Goal: Use online tool/utility: Utilize a website feature to perform a specific function

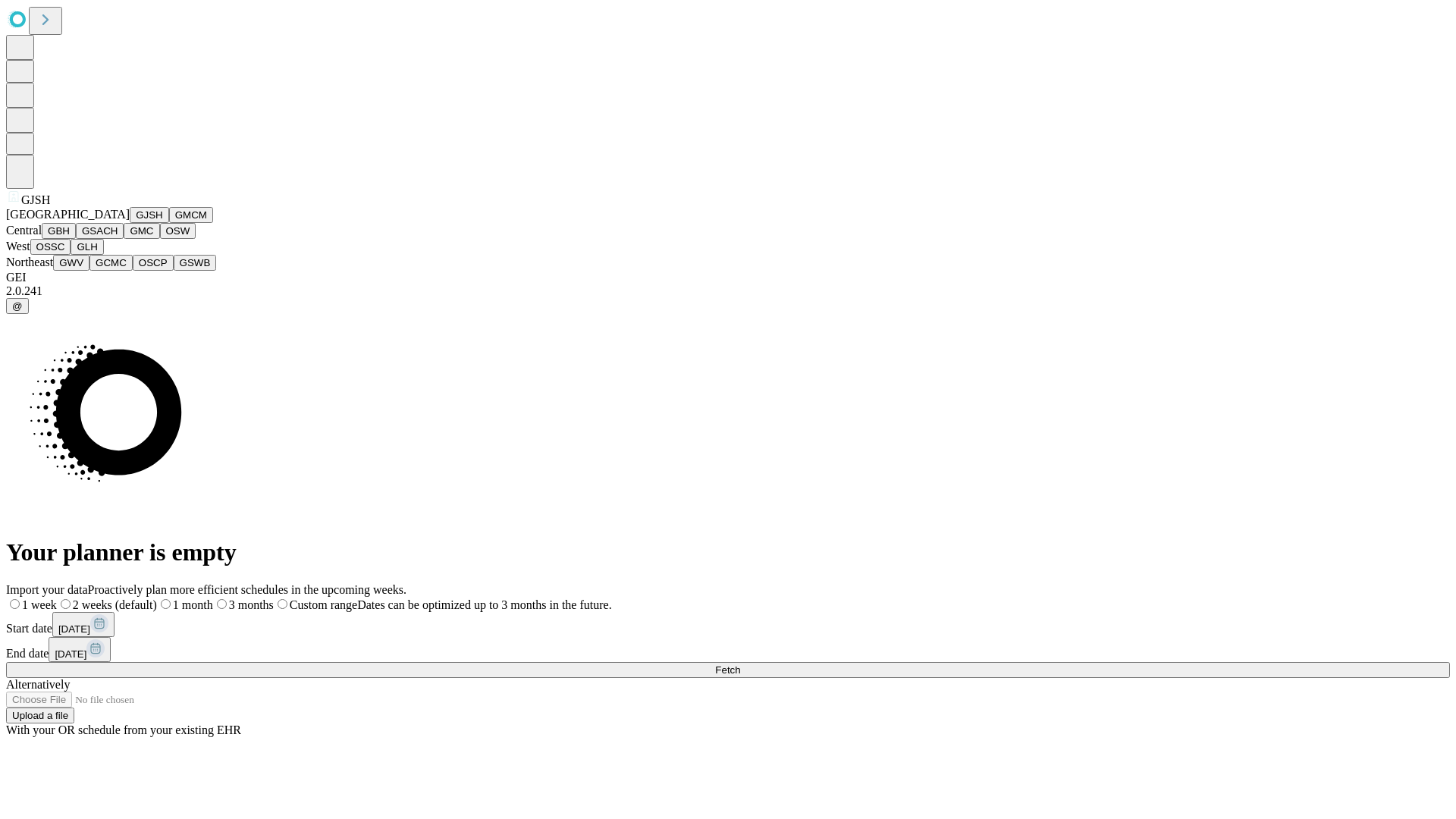
click at [129, 223] on button "GJSH" at bounding box center [149, 215] width 39 height 16
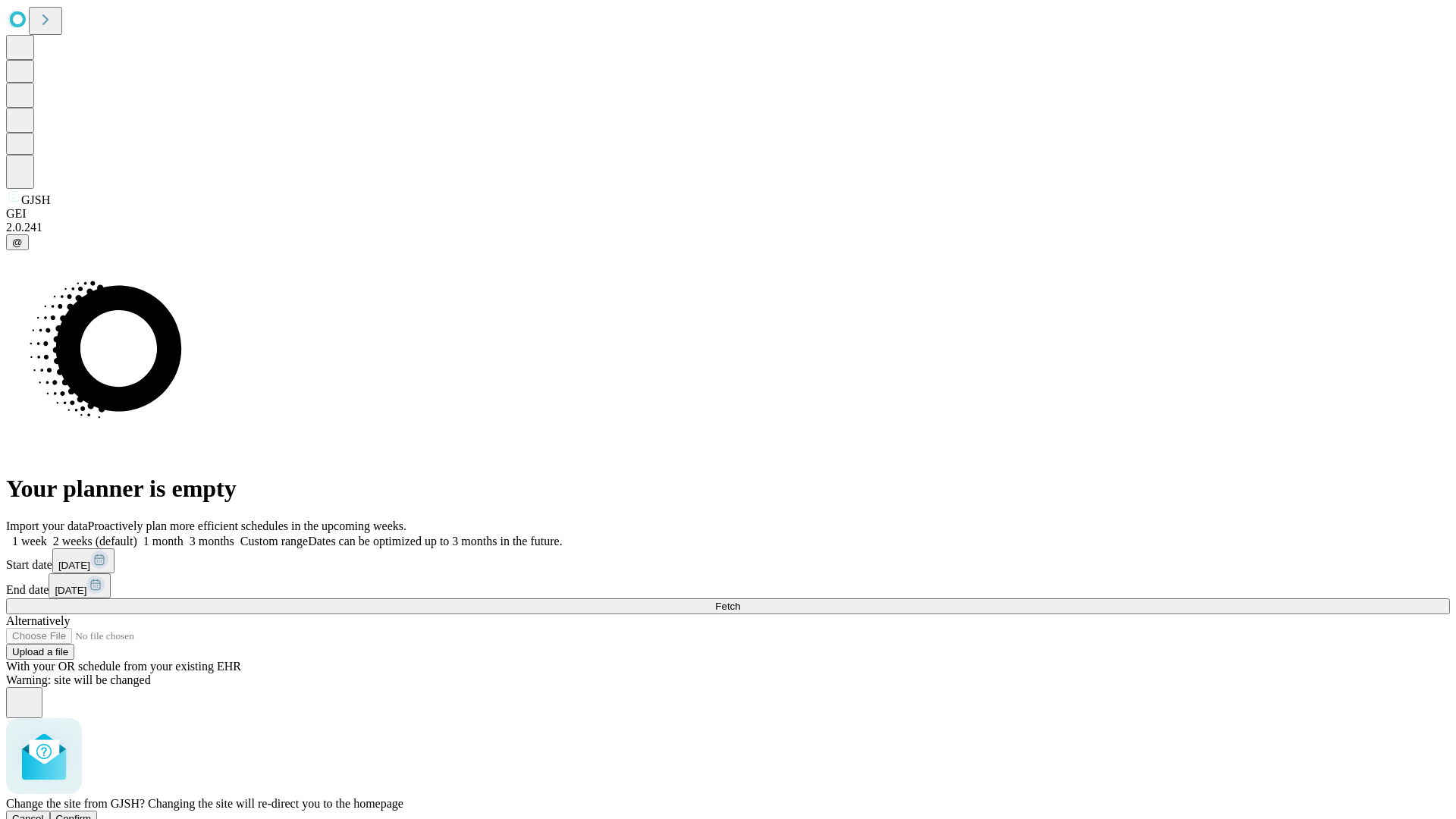
click at [92, 813] on span "Confirm" at bounding box center [74, 819] width 35 height 12
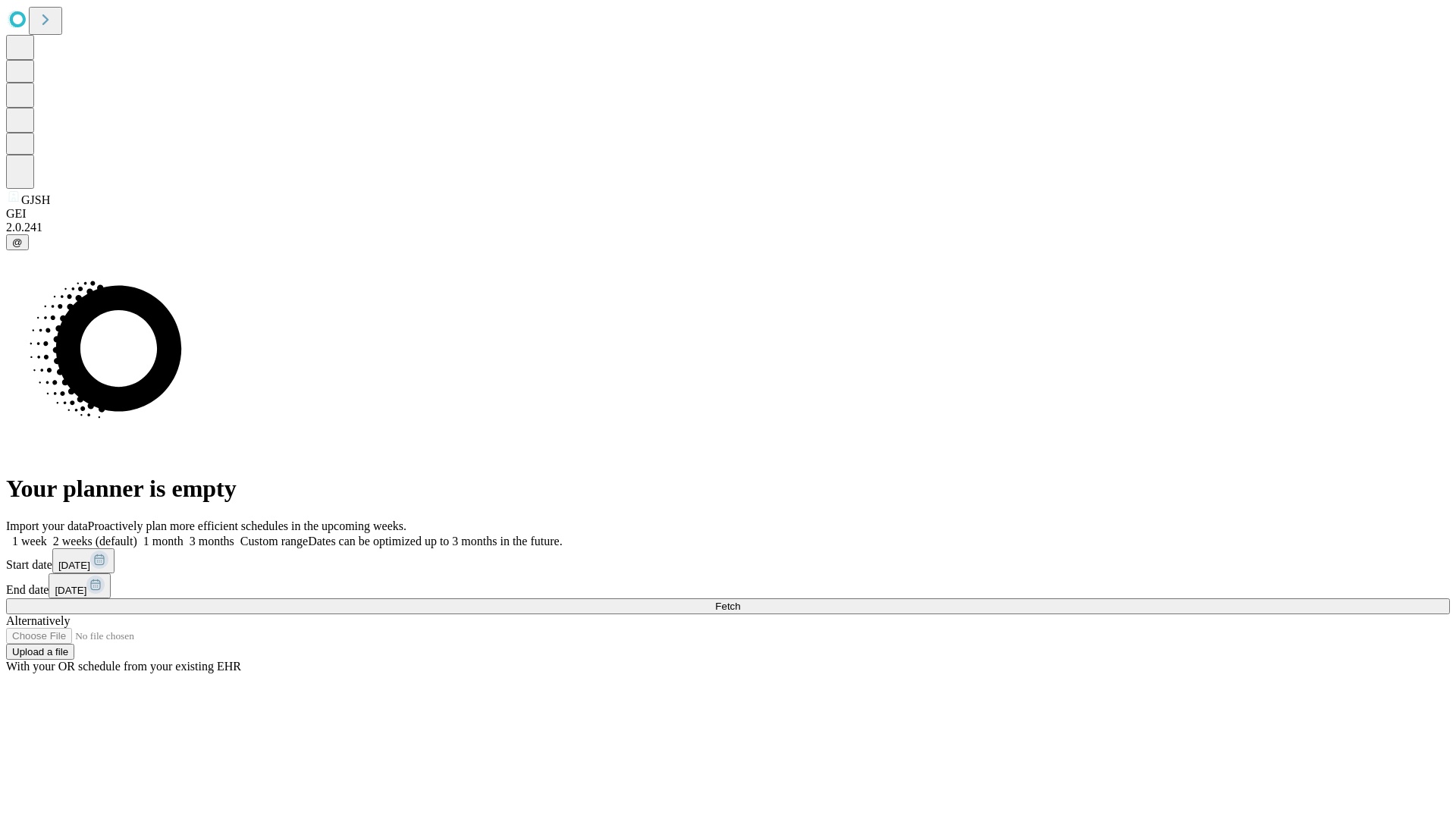
click at [183, 535] on label "1 month" at bounding box center [160, 540] width 46 height 13
click at [740, 601] on span "Fetch" at bounding box center [728, 607] width 25 height 12
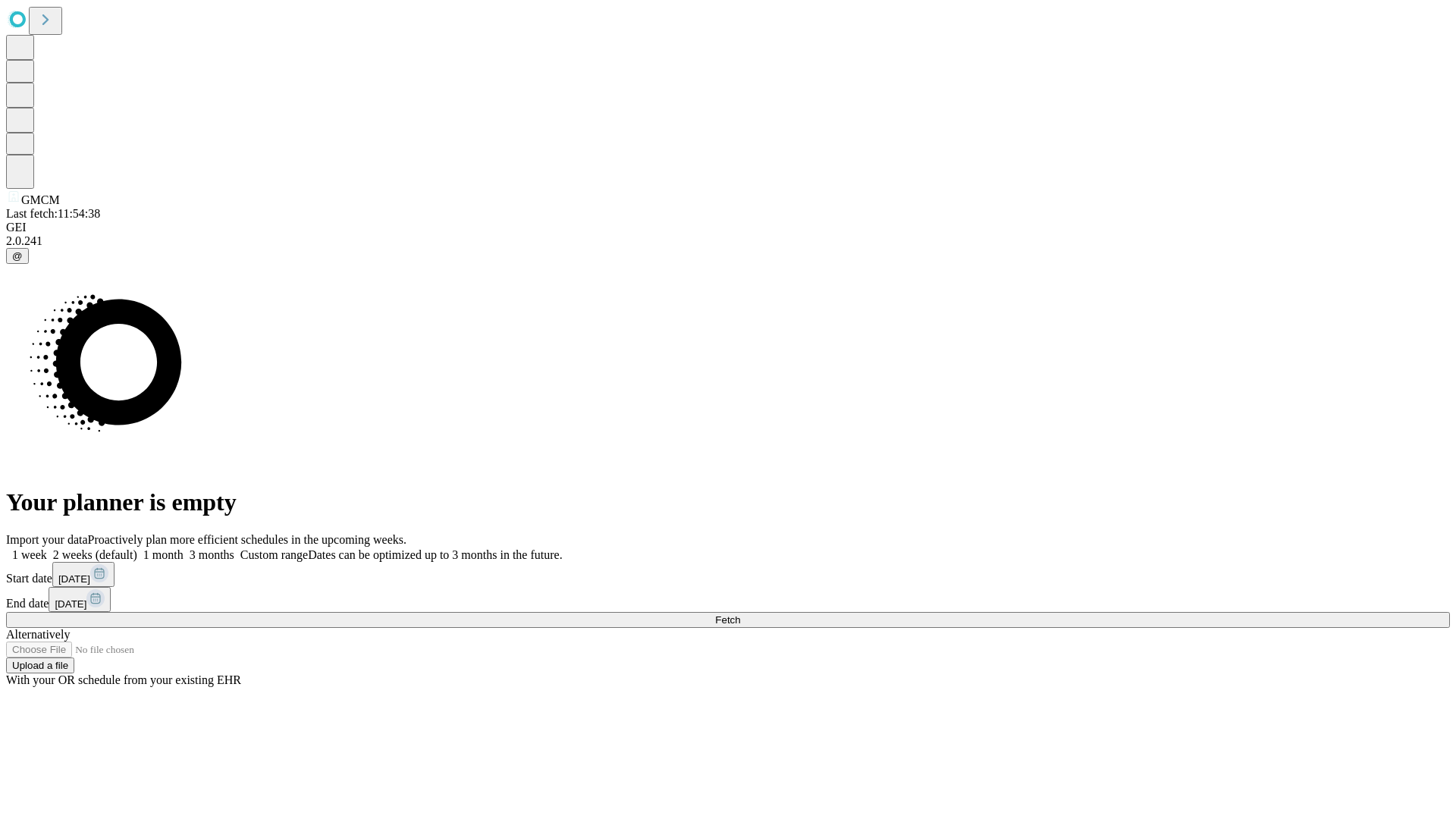
click at [183, 548] on label "1 month" at bounding box center [160, 554] width 46 height 13
click at [740, 615] on span "Fetch" at bounding box center [728, 621] width 25 height 12
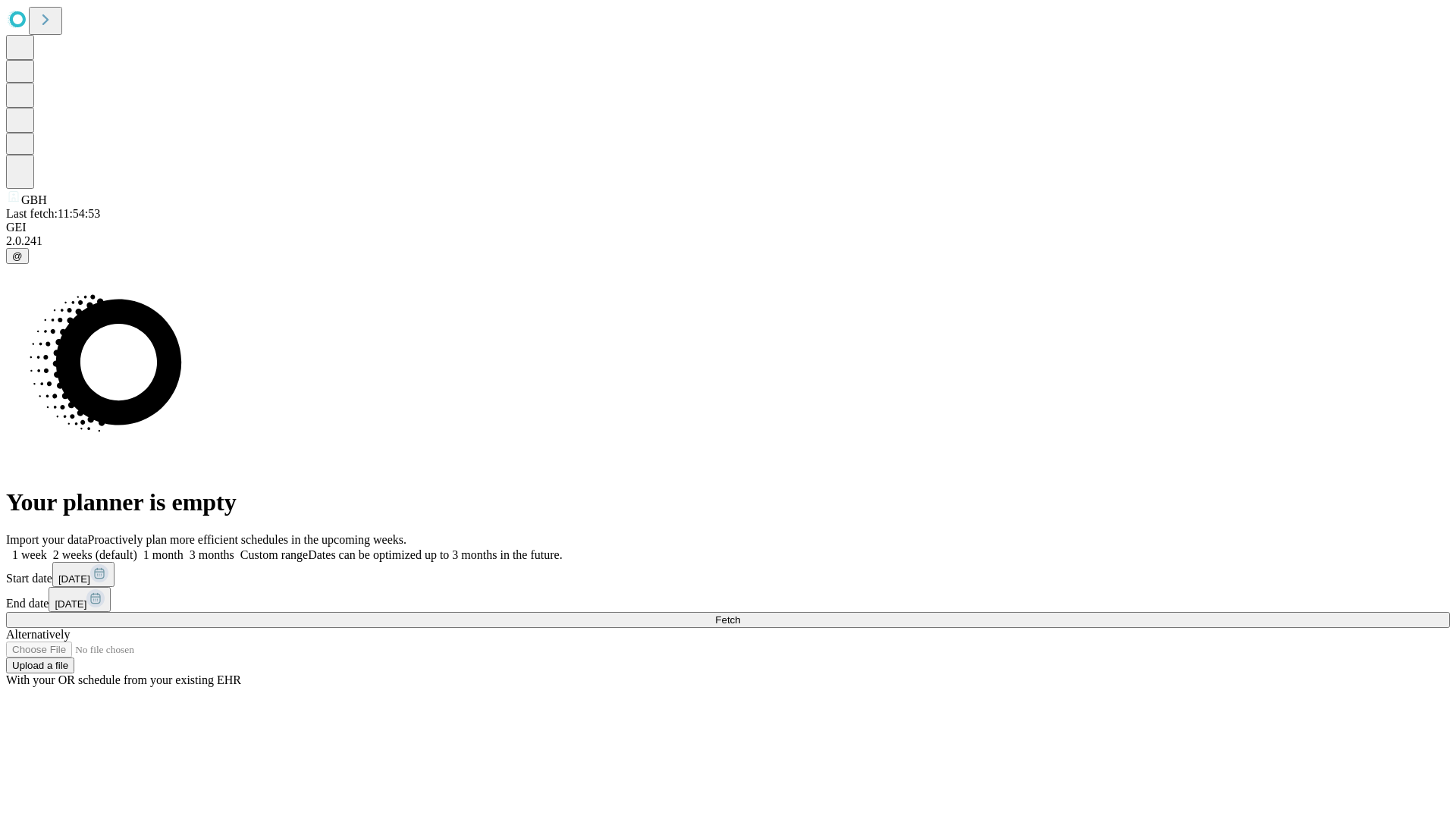
click at [740, 615] on span "Fetch" at bounding box center [728, 621] width 25 height 12
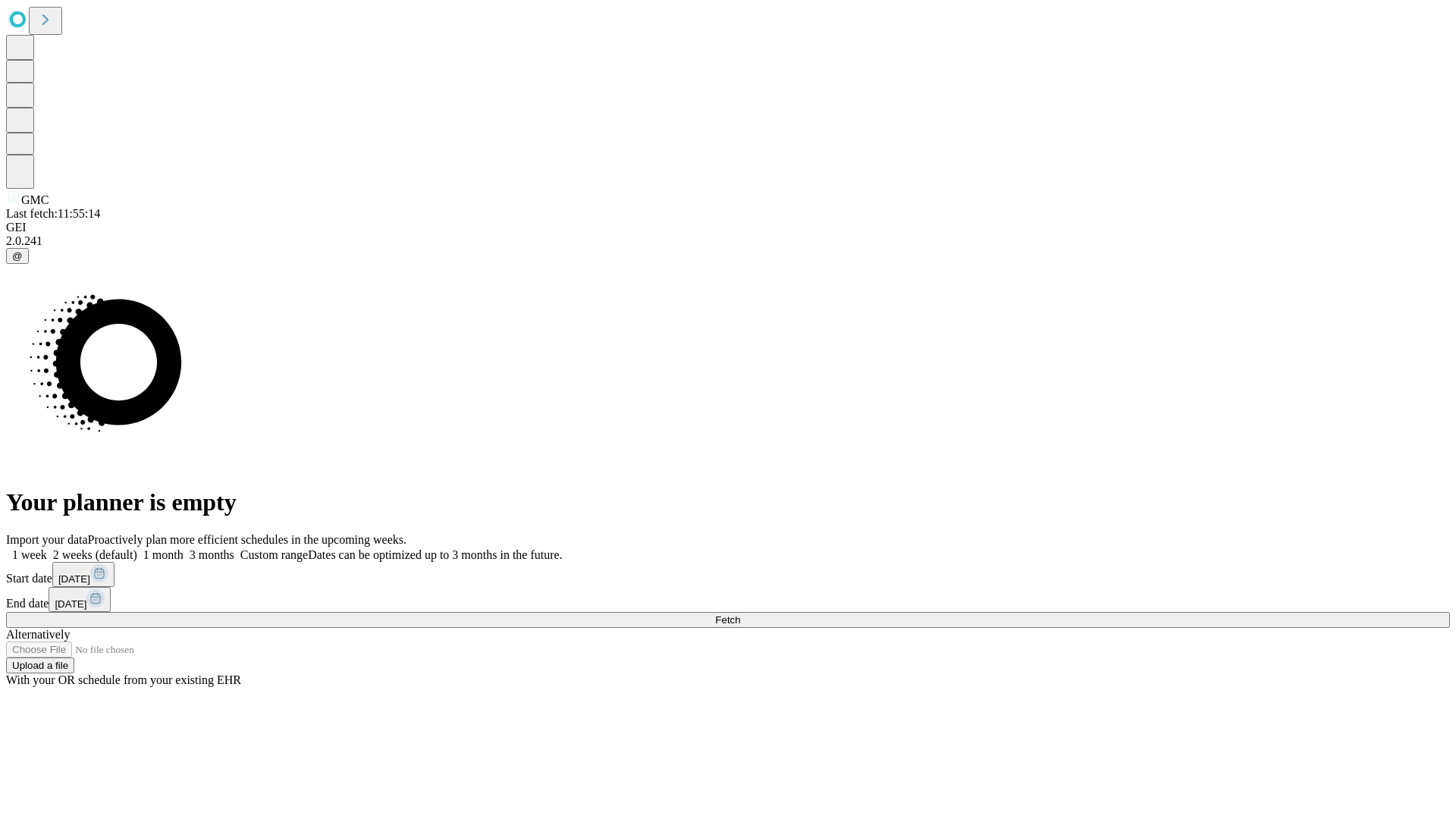
click at [183, 548] on label "1 month" at bounding box center [160, 554] width 46 height 13
click at [740, 615] on span "Fetch" at bounding box center [728, 621] width 25 height 12
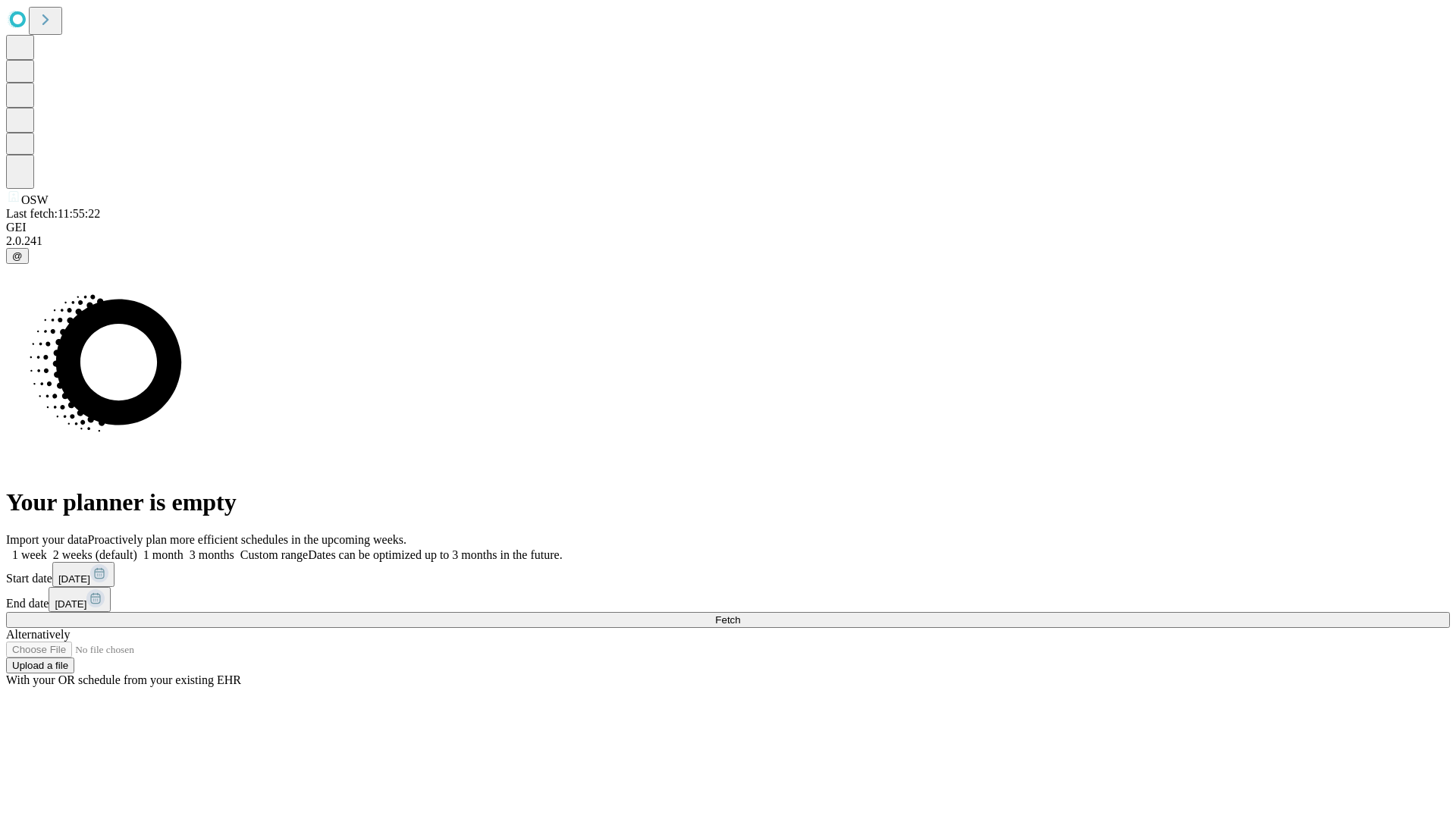
click at [740, 615] on span "Fetch" at bounding box center [728, 621] width 25 height 12
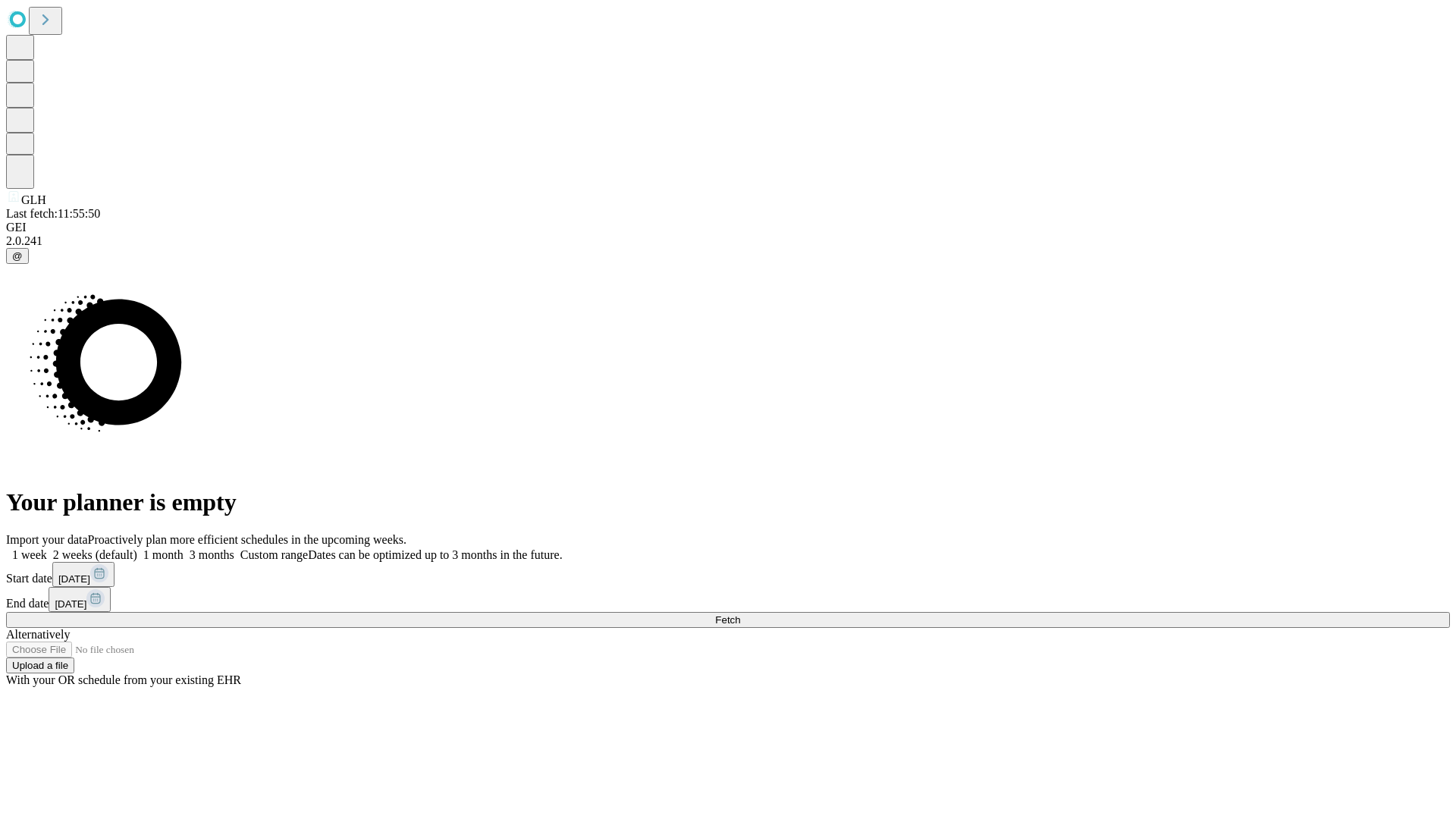
click at [183, 548] on label "1 month" at bounding box center [160, 554] width 46 height 13
click at [740, 615] on span "Fetch" at bounding box center [728, 621] width 25 height 12
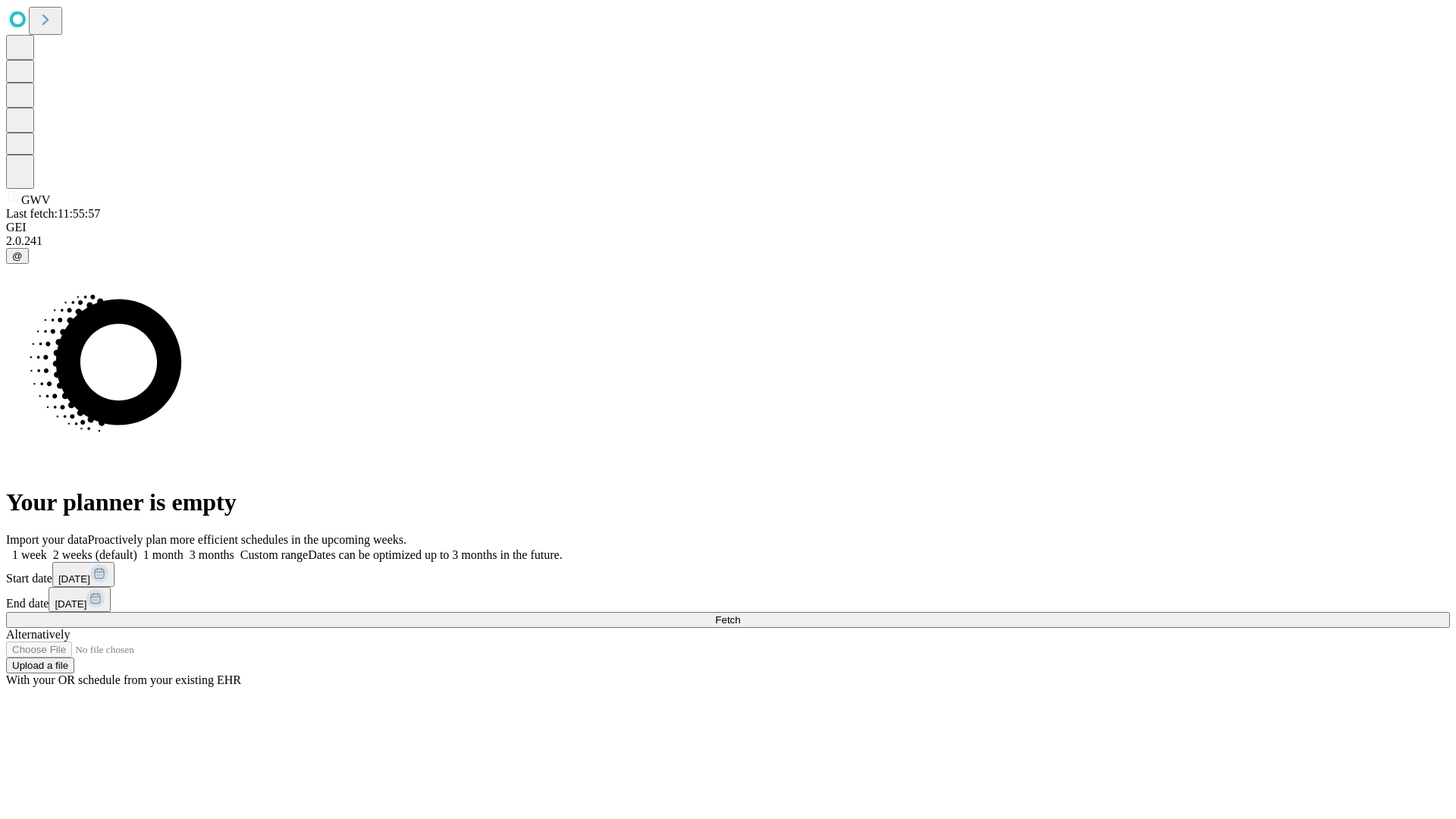
click at [183, 548] on label "1 month" at bounding box center [160, 554] width 46 height 13
click at [740, 615] on span "Fetch" at bounding box center [728, 621] width 25 height 12
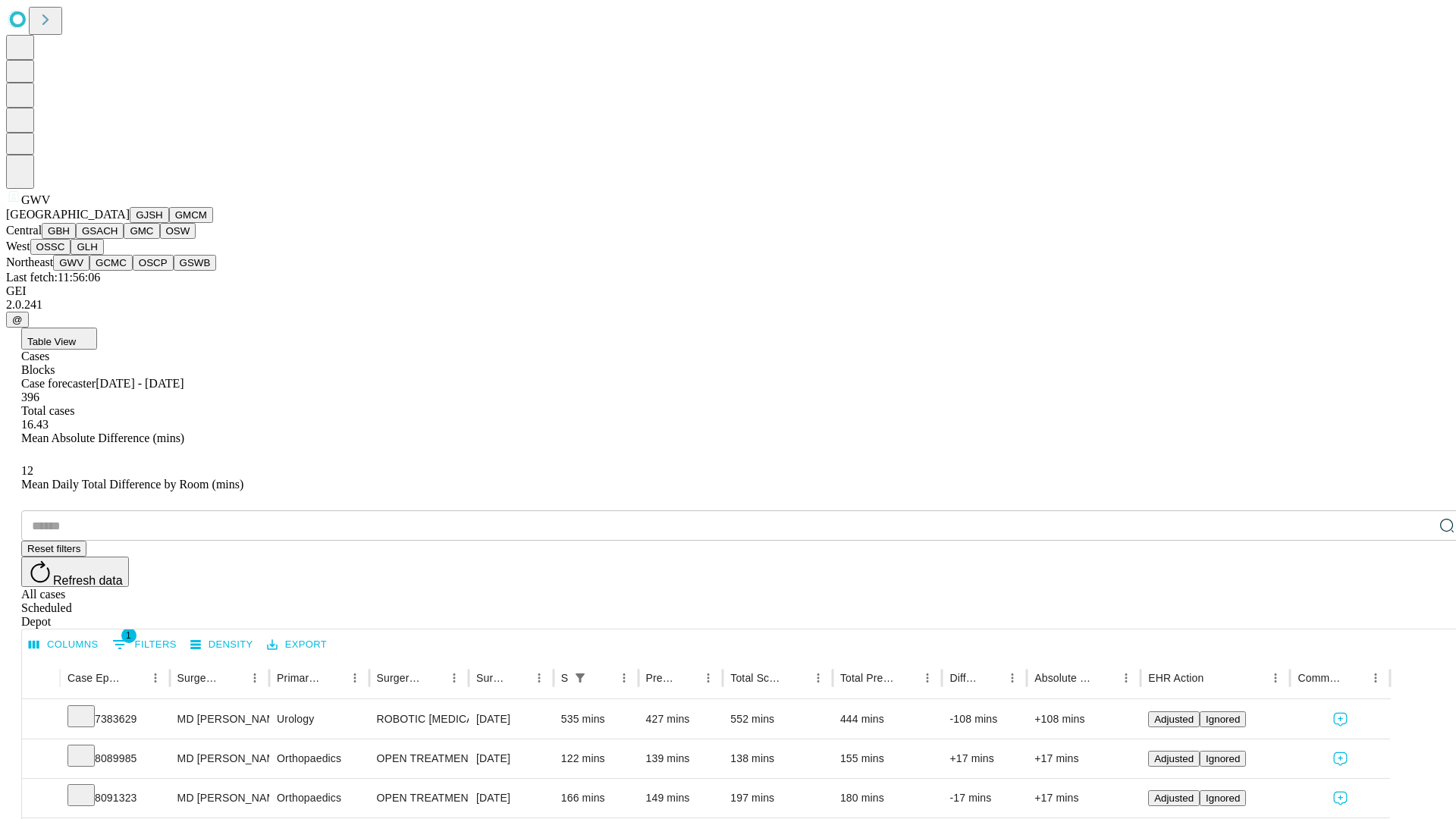
click at [118, 271] on button "GCMC" at bounding box center [111, 263] width 43 height 16
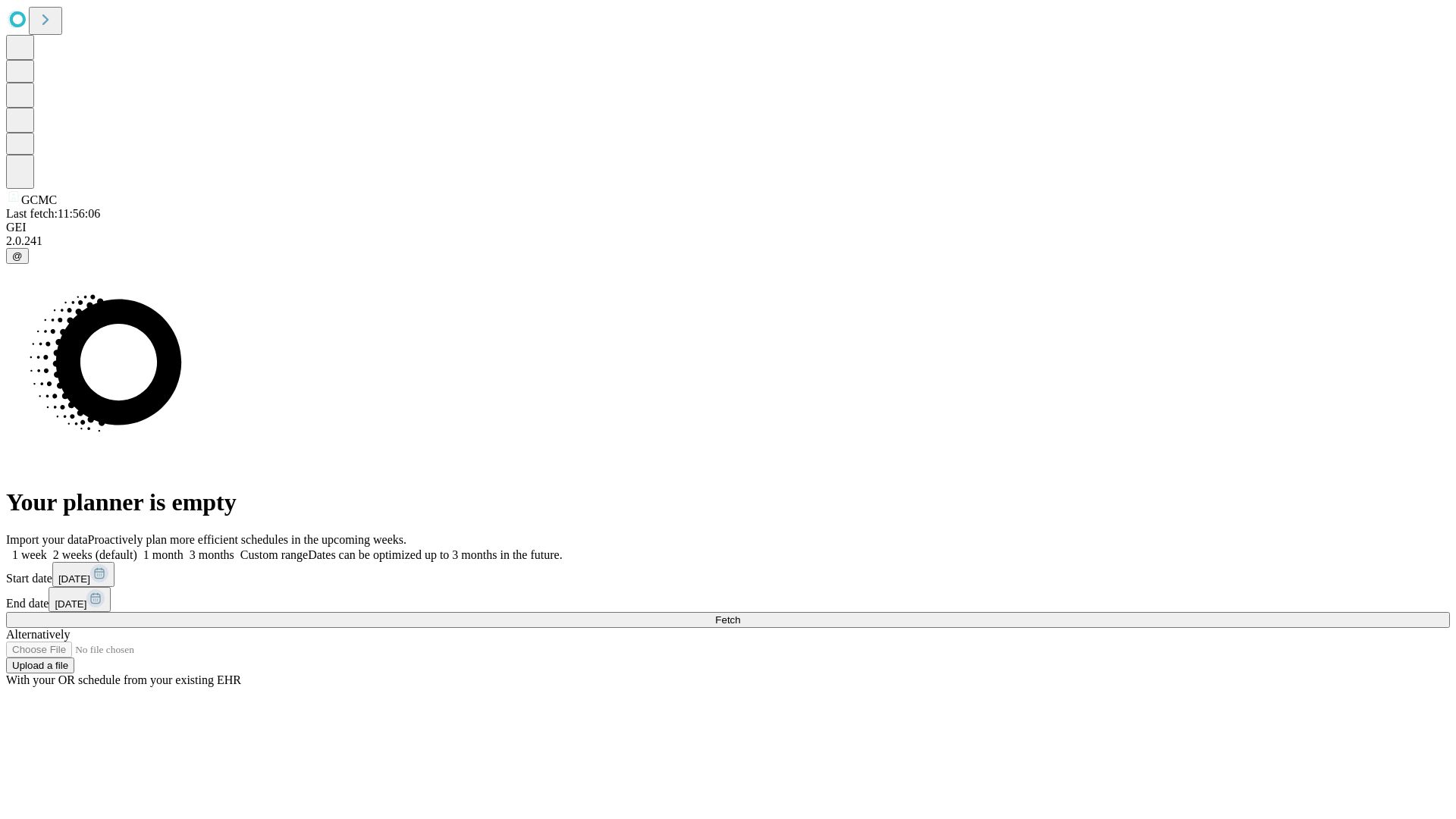
click at [183, 548] on label "1 month" at bounding box center [160, 554] width 46 height 13
click at [740, 615] on span "Fetch" at bounding box center [728, 621] width 25 height 12
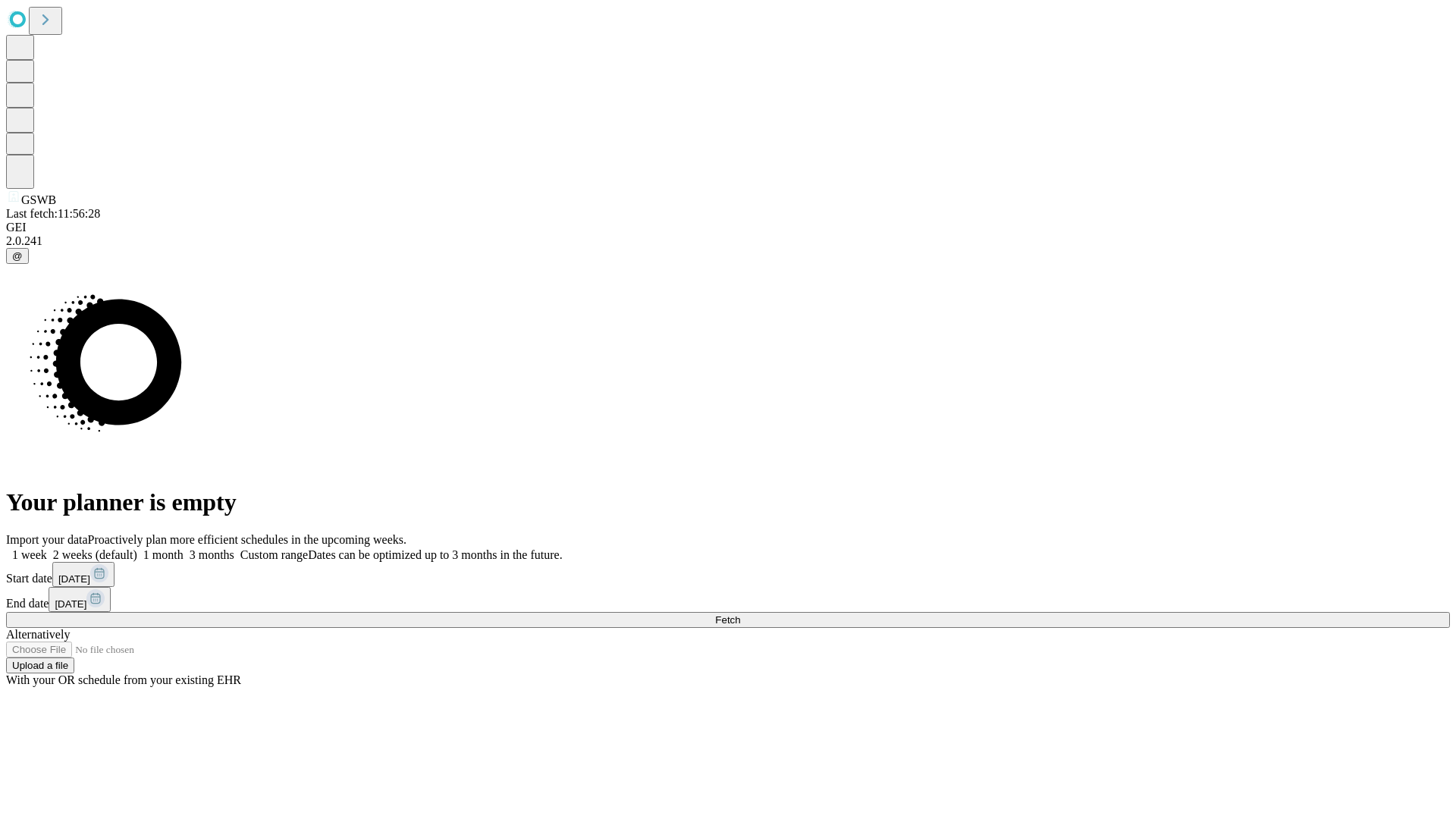
click at [183, 548] on label "1 month" at bounding box center [160, 554] width 46 height 13
click at [740, 615] on span "Fetch" at bounding box center [728, 621] width 25 height 12
